Goal: Navigation & Orientation: Find specific page/section

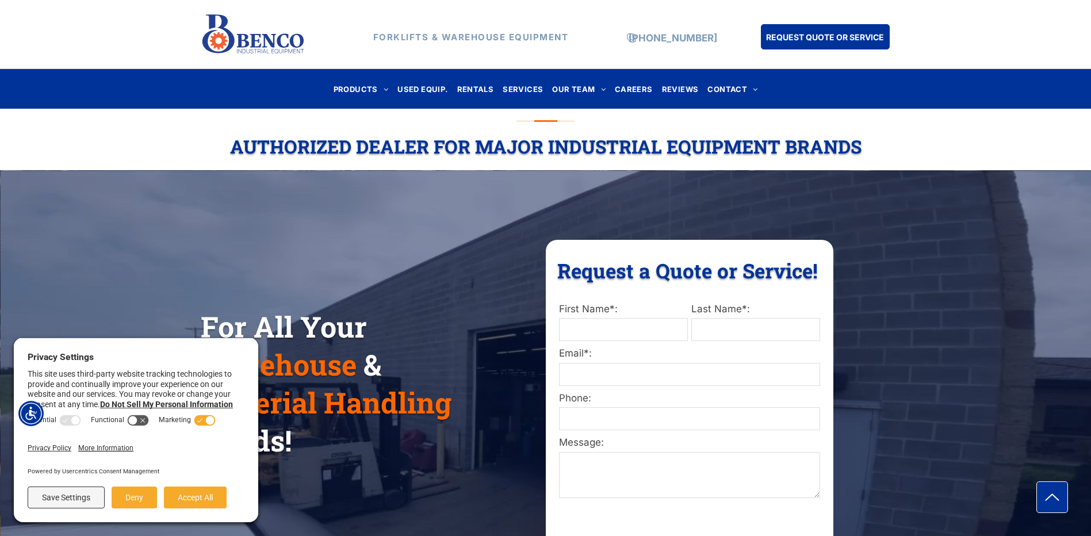
click at [966, 264] on div "For All Your Warehouse & Material Handling Needs! Request a Quote or Service! R…" at bounding box center [545, 401] width 1091 height 439
click at [138, 496] on button "Deny" at bounding box center [134, 497] width 45 height 22
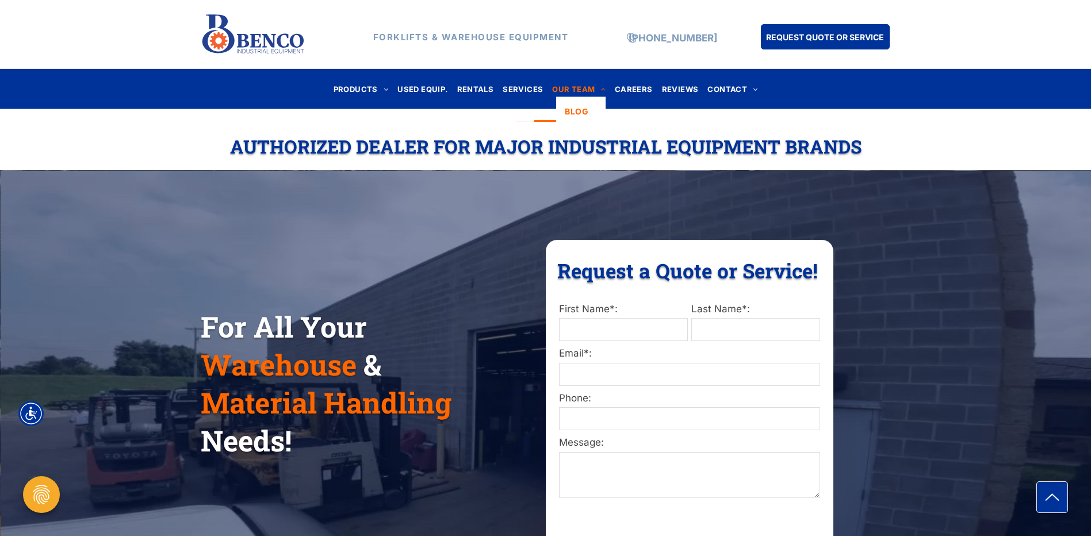
click at [575, 90] on span "OUR TEAM" at bounding box center [578, 89] width 53 height 16
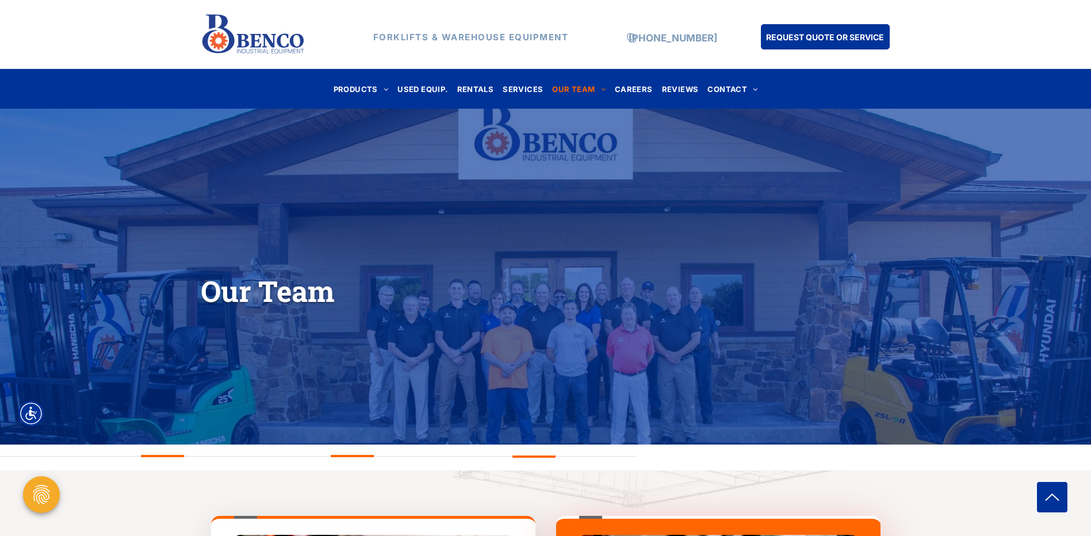
click at [779, 341] on div "Our Team" at bounding box center [545, 276] width 1091 height 251
click at [481, 37] on strong "FORKLIFTS & WAREHOUSE EQUIPMENT" at bounding box center [470, 37] width 195 height 11
click at [629, 89] on span "CAREERS" at bounding box center [634, 89] width 38 height 16
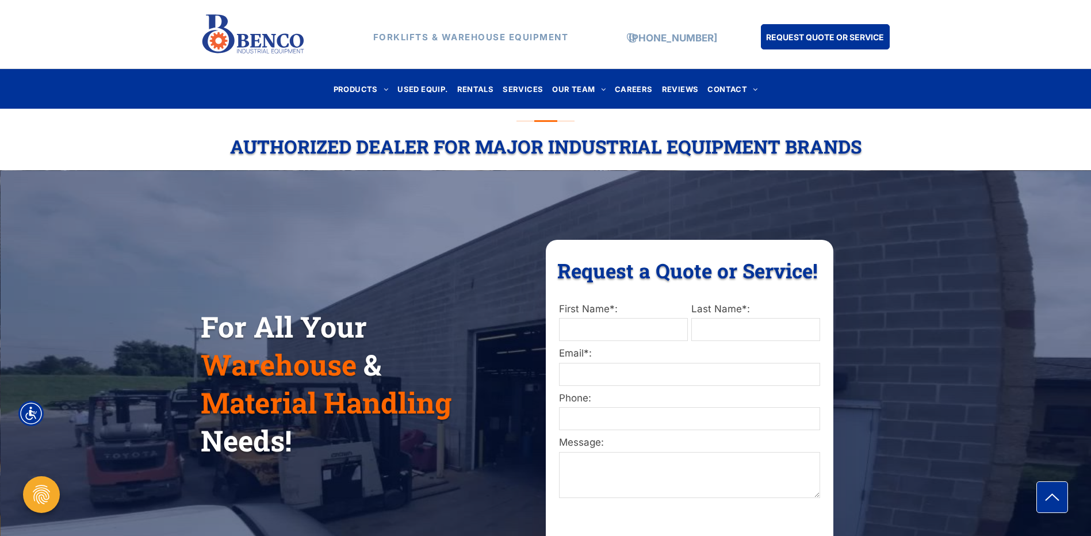
drag, startPoint x: 904, startPoint y: 297, endPoint x: 922, endPoint y: 312, distance: 23.3
click at [907, 300] on div "For All Your Warehouse & Material Handling Needs! Request a Quote or Service! R…" at bounding box center [545, 401] width 1091 height 439
click at [1055, 493] on icon "arrow icon" at bounding box center [1051, 497] width 25 height 25
click at [792, 366] on input "Email*:" at bounding box center [689, 374] width 261 height 23
